Goal: Information Seeking & Learning: Learn about a topic

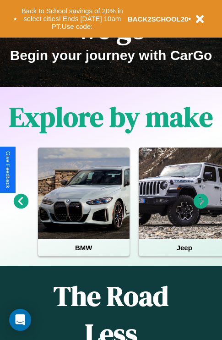
scroll to position [141, 0]
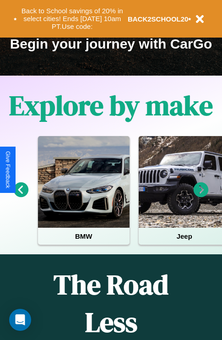
click at [21, 196] on icon at bounding box center [21, 189] width 15 height 15
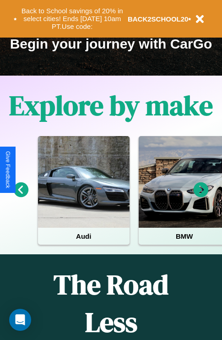
click at [201, 196] on icon at bounding box center [201, 189] width 15 height 15
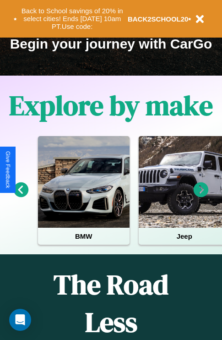
click at [201, 196] on icon at bounding box center [201, 189] width 15 height 15
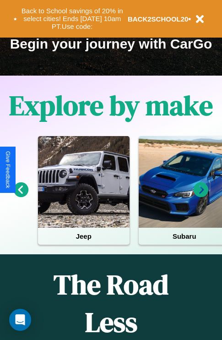
click at [201, 196] on icon at bounding box center [201, 189] width 15 height 15
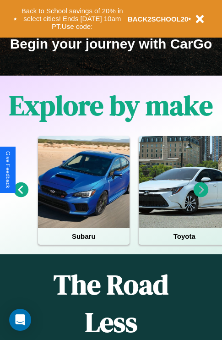
click at [21, 196] on icon at bounding box center [21, 189] width 15 height 15
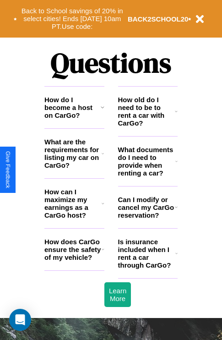
scroll to position [1110, 0]
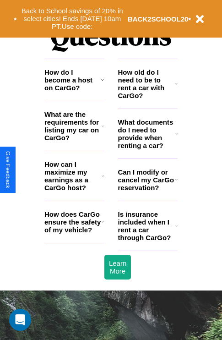
click at [74, 141] on h3 "What are the requirements for listing my car on CarGo?" at bounding box center [72, 125] width 57 height 31
click at [148, 99] on h3 "How old do I need to be to rent a car with CarGo?" at bounding box center [146, 83] width 57 height 31
click at [74, 191] on h3 "How can I maximize my earnings as a CarGo host?" at bounding box center [72, 175] width 57 height 31
click at [148, 241] on h3 "Is insurance included when I rent a car through CarGo?" at bounding box center [146, 225] width 57 height 31
